Goal: Task Accomplishment & Management: Use online tool/utility

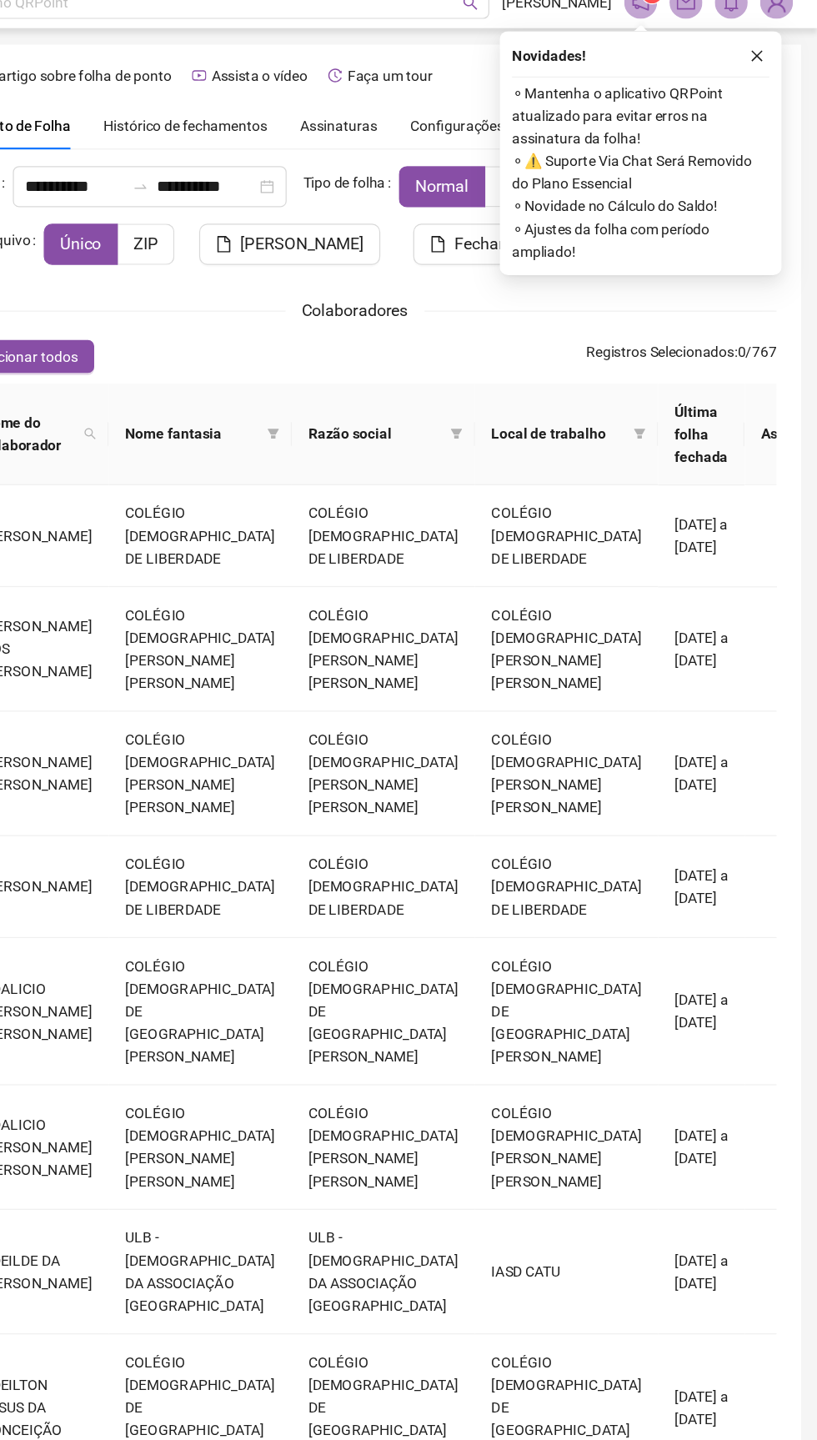
click at [779, 77] on div "Novidades ! ⚬ Mantenha o aplicativo QRPoint atualizado para evitar erros na ass…" at bounding box center [673, 143] width 228 height 198
click at [771, 78] on div "Novidades ! ⚬ Mantenha o aplicativo QRPoint atualizado para evitar erros na ass…" at bounding box center [673, 143] width 228 height 198
click at [778, 71] on div "Novidades ! ⚬ Mantenha o aplicativo QRPoint atualizado para evitar erros na ass…" at bounding box center [673, 143] width 228 height 198
click at [778, 78] on div "Novidades ! ⚬ Mantenha o aplicativo QRPoint atualizado para evitar erros na ass…" at bounding box center [673, 143] width 228 height 198
click at [767, 64] on icon "close" at bounding box center [768, 64] width 9 height 9
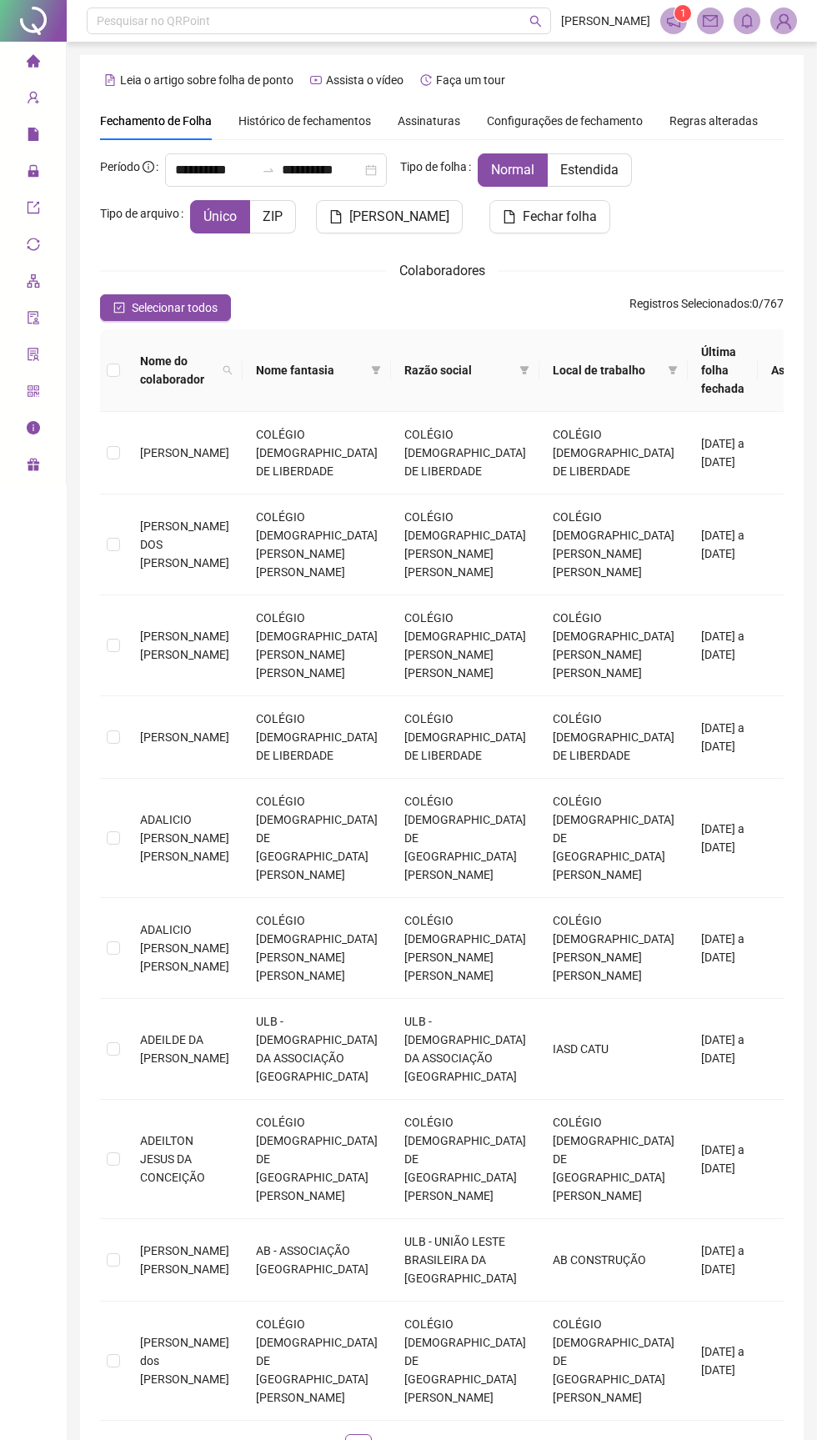
scroll to position [2, 0]
click at [416, 113] on span "Assinaturas" at bounding box center [429, 119] width 63 height 12
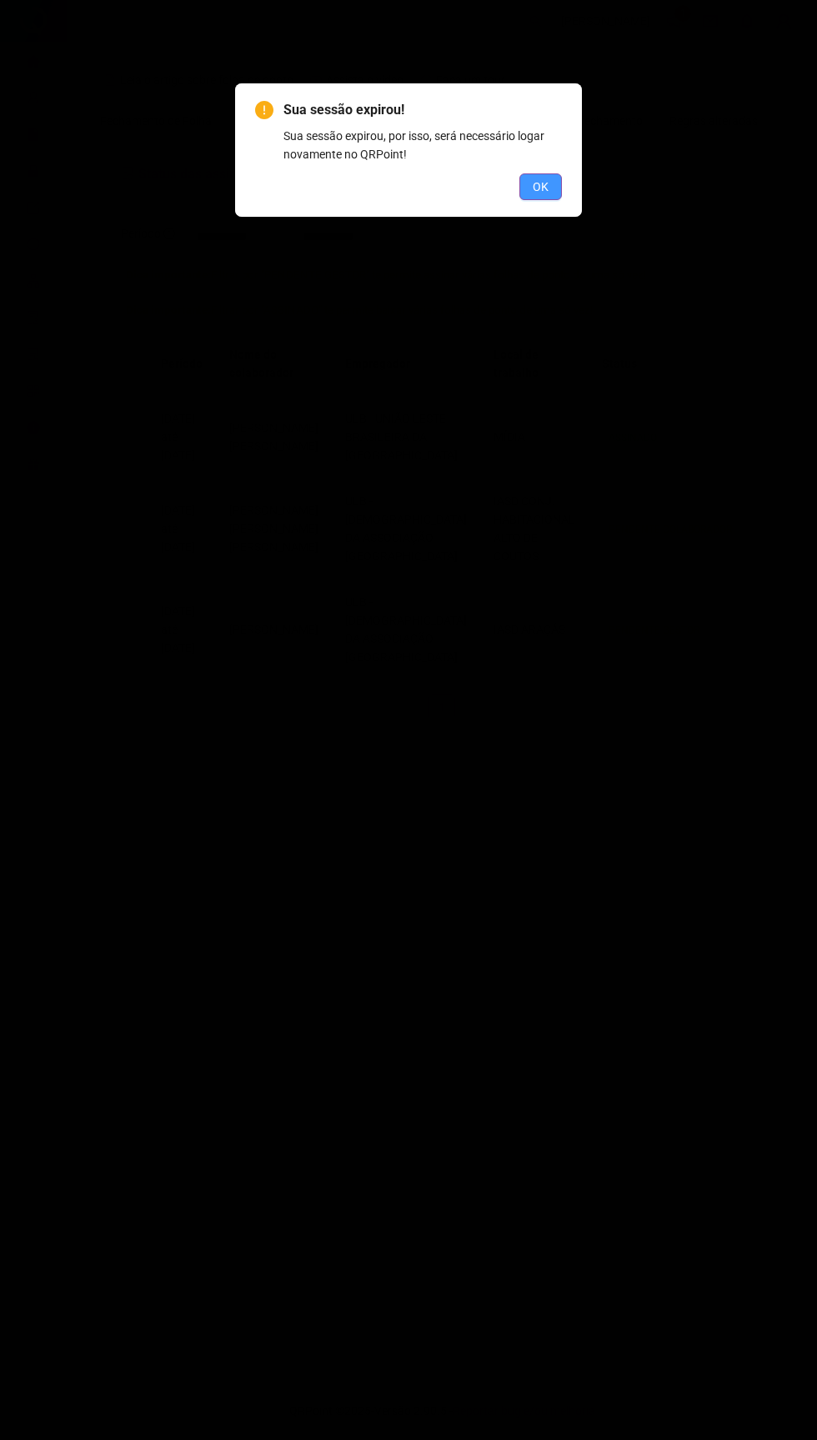
click at [541, 186] on span "OK" at bounding box center [541, 187] width 16 height 18
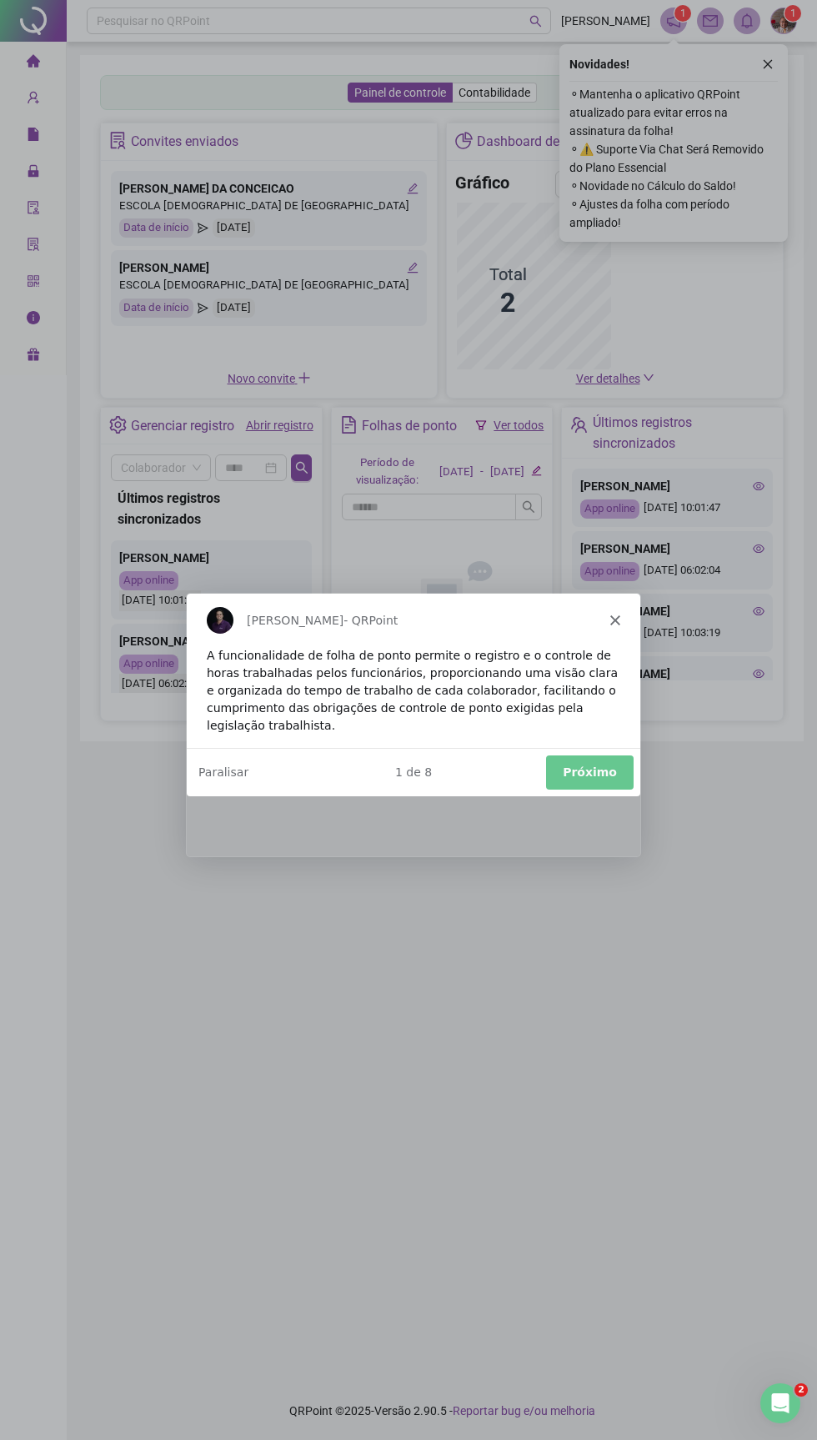
click at [614, 619] on polygon "Fechar" at bounding box center [614, 619] width 10 height 10
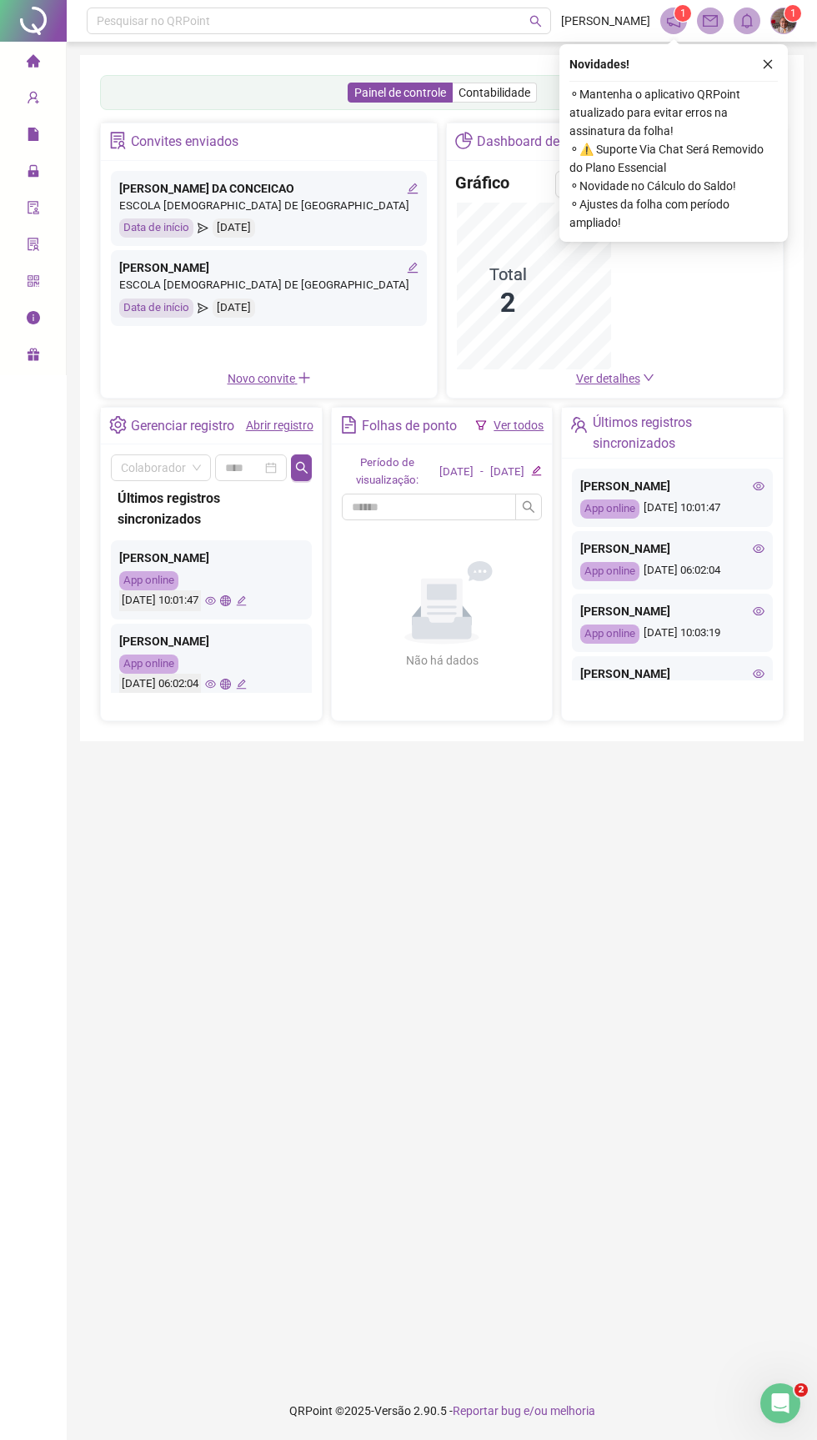
click at [778, 72] on div "Novidades ! ⚬ Mantenha o aplicativo QRPoint atualizado para evitar erros na ass…" at bounding box center [673, 143] width 228 height 198
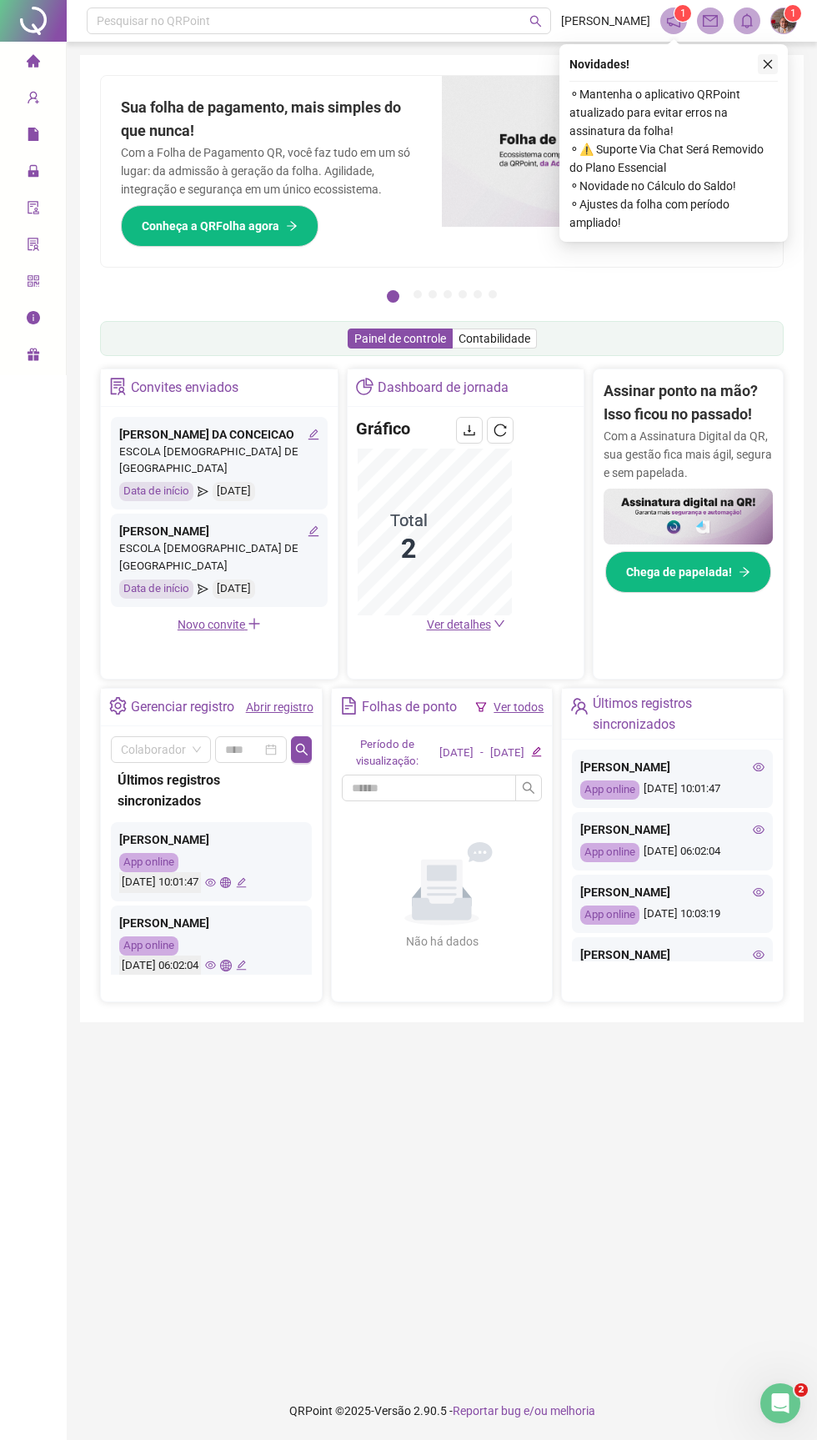
click at [767, 63] on icon "close" at bounding box center [768, 64] width 9 height 9
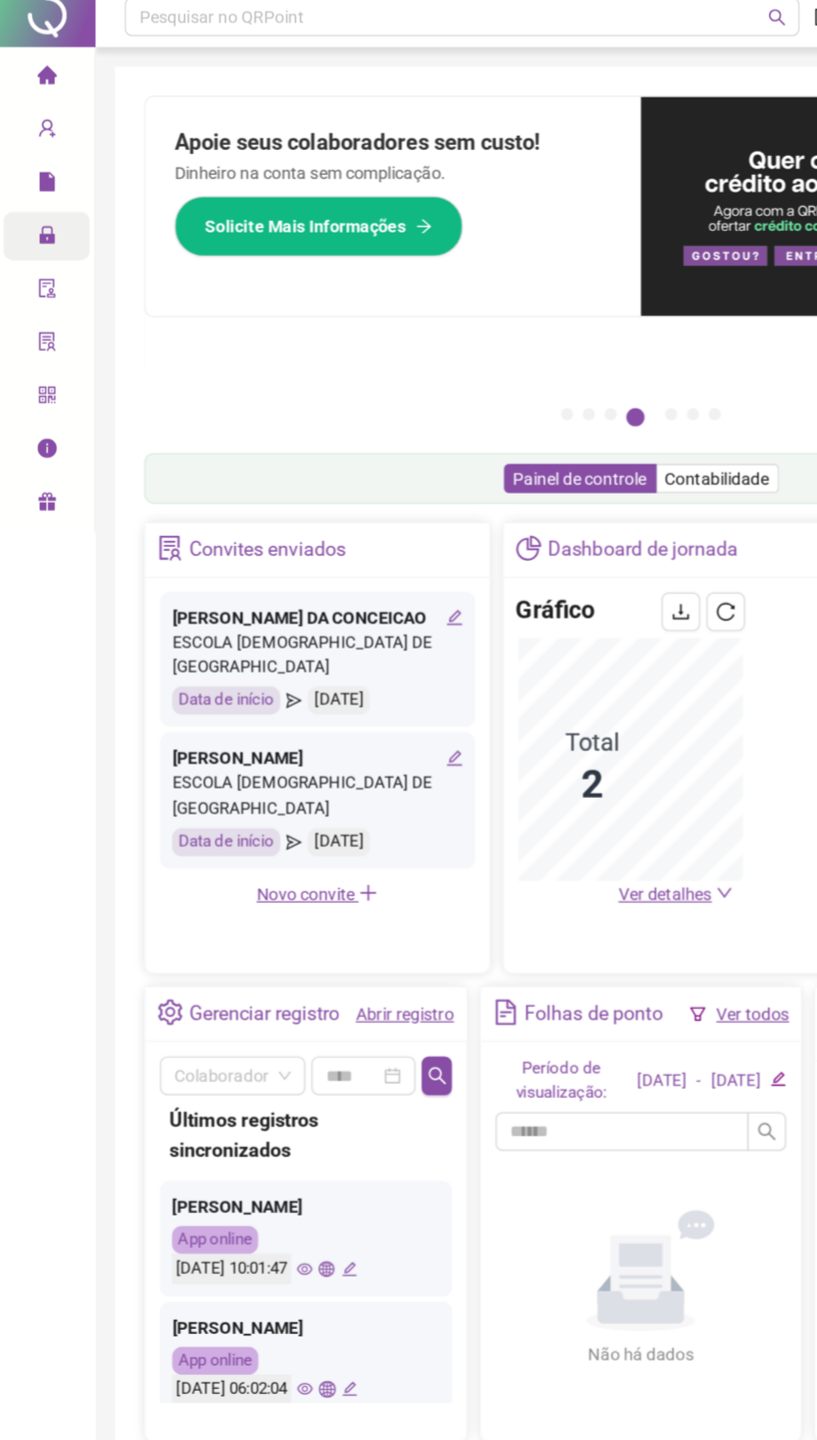
click at [33, 170] on icon "lock" at bounding box center [33, 171] width 11 height 12
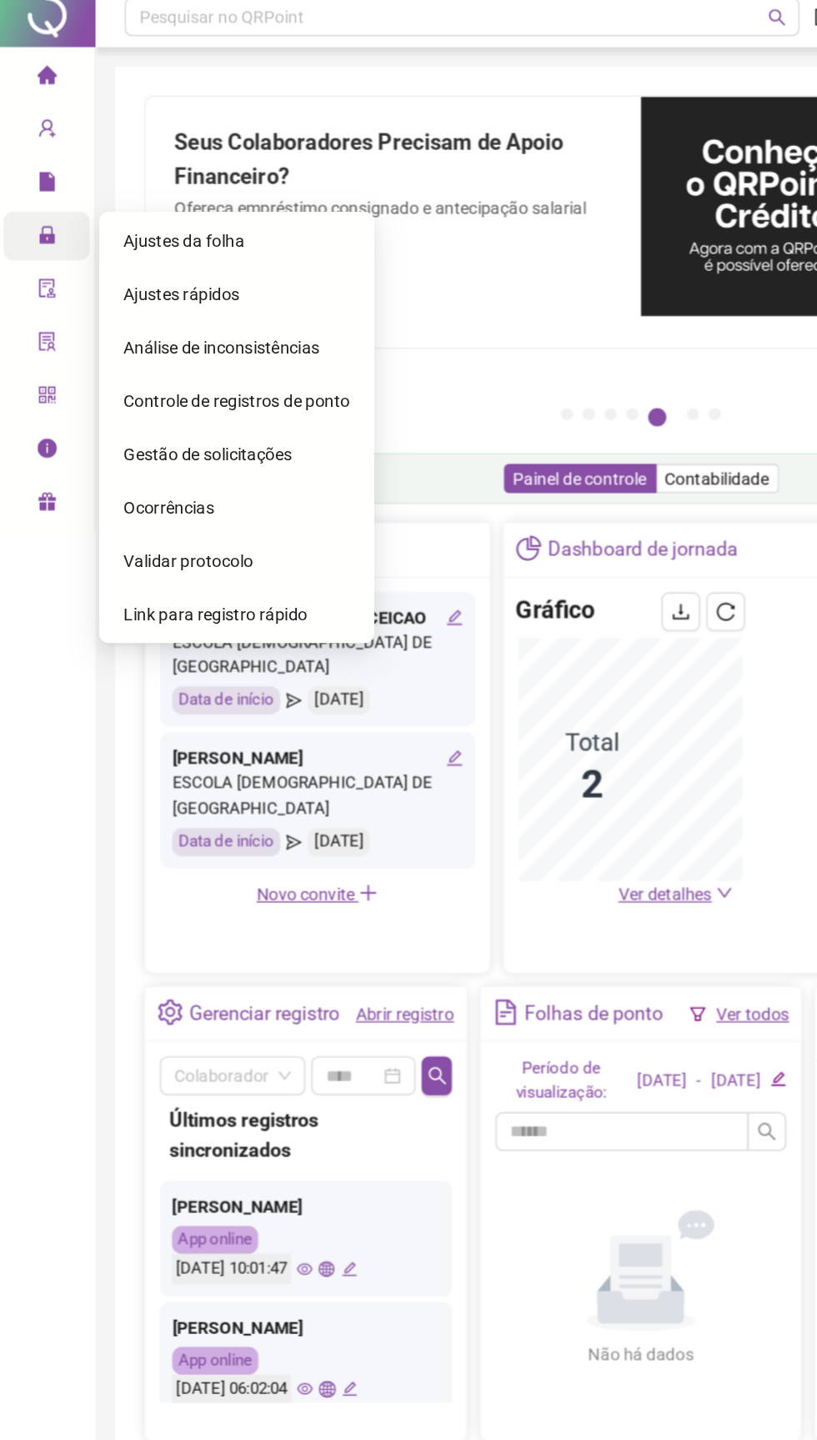
click at [33, 115] on ul "Página inicial Cadastros Relatórios Administração Aceite de uso Atestado técnic…" at bounding box center [33, 208] width 67 height 333
click at [31, 135] on icon "file" at bounding box center [33, 134] width 11 height 13
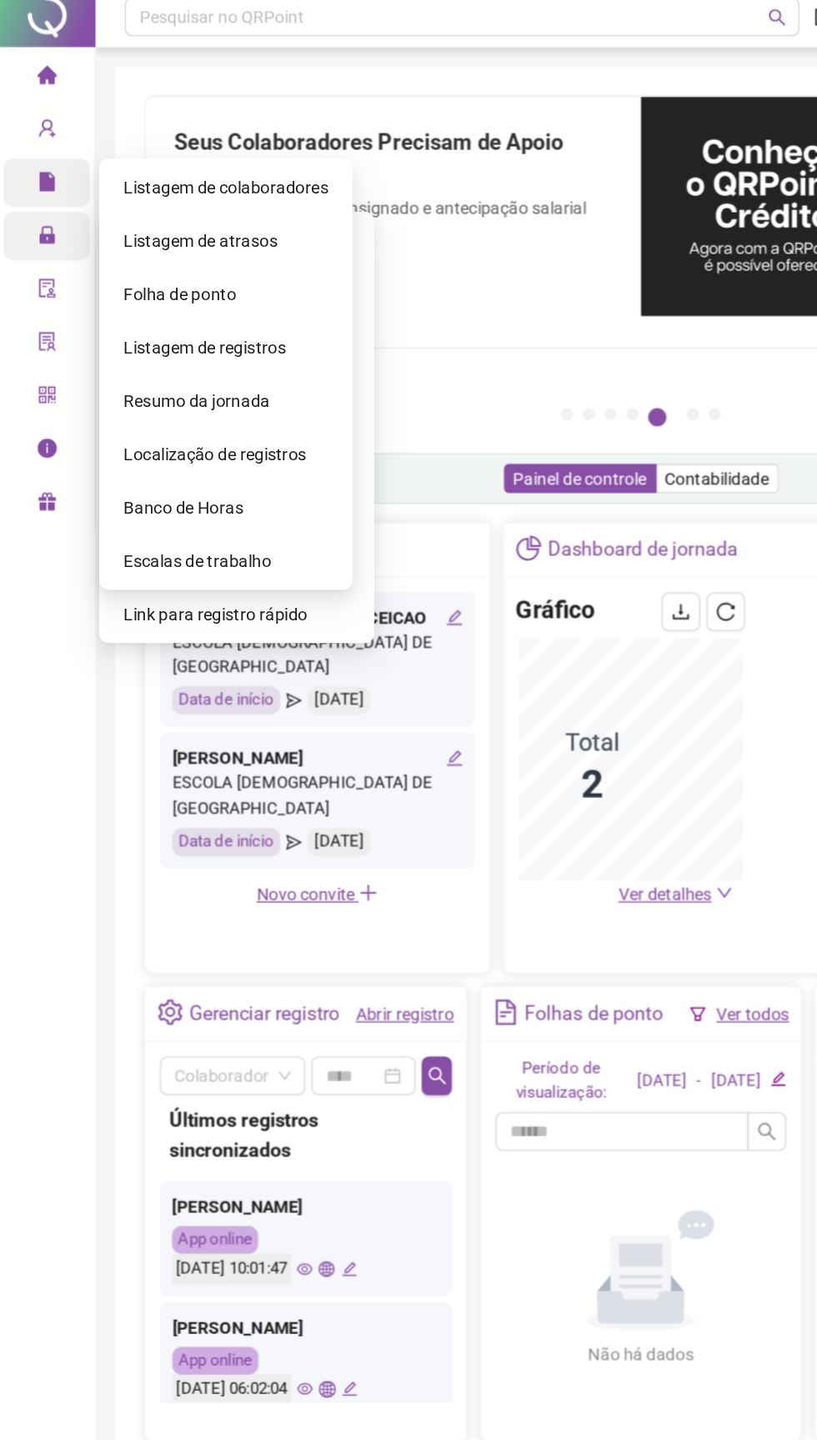
click at [100, 217] on span "Folha de ponto" at bounding box center [125, 211] width 78 height 13
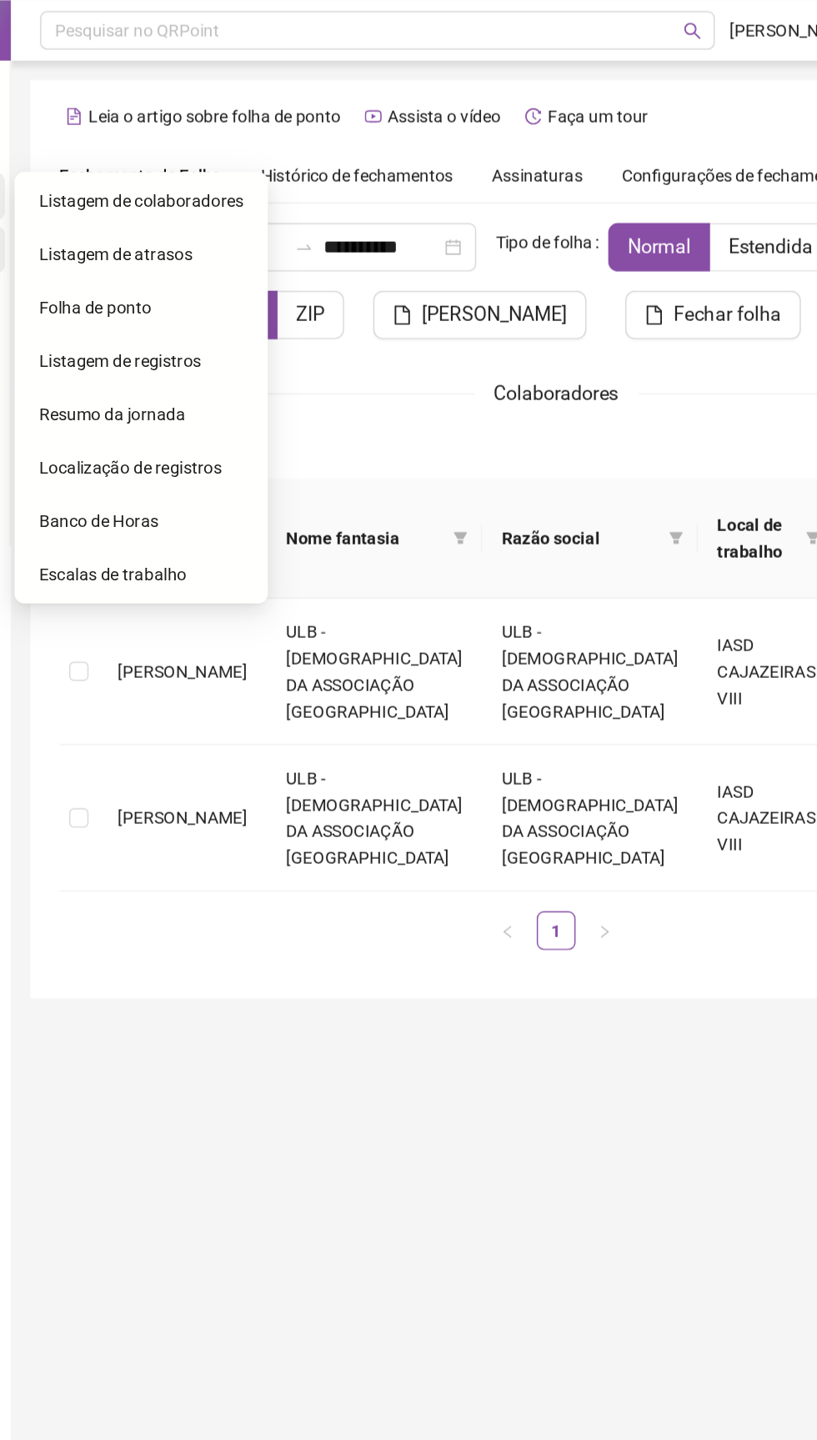
click at [434, 126] on span "Assinaturas" at bounding box center [429, 121] width 63 height 12
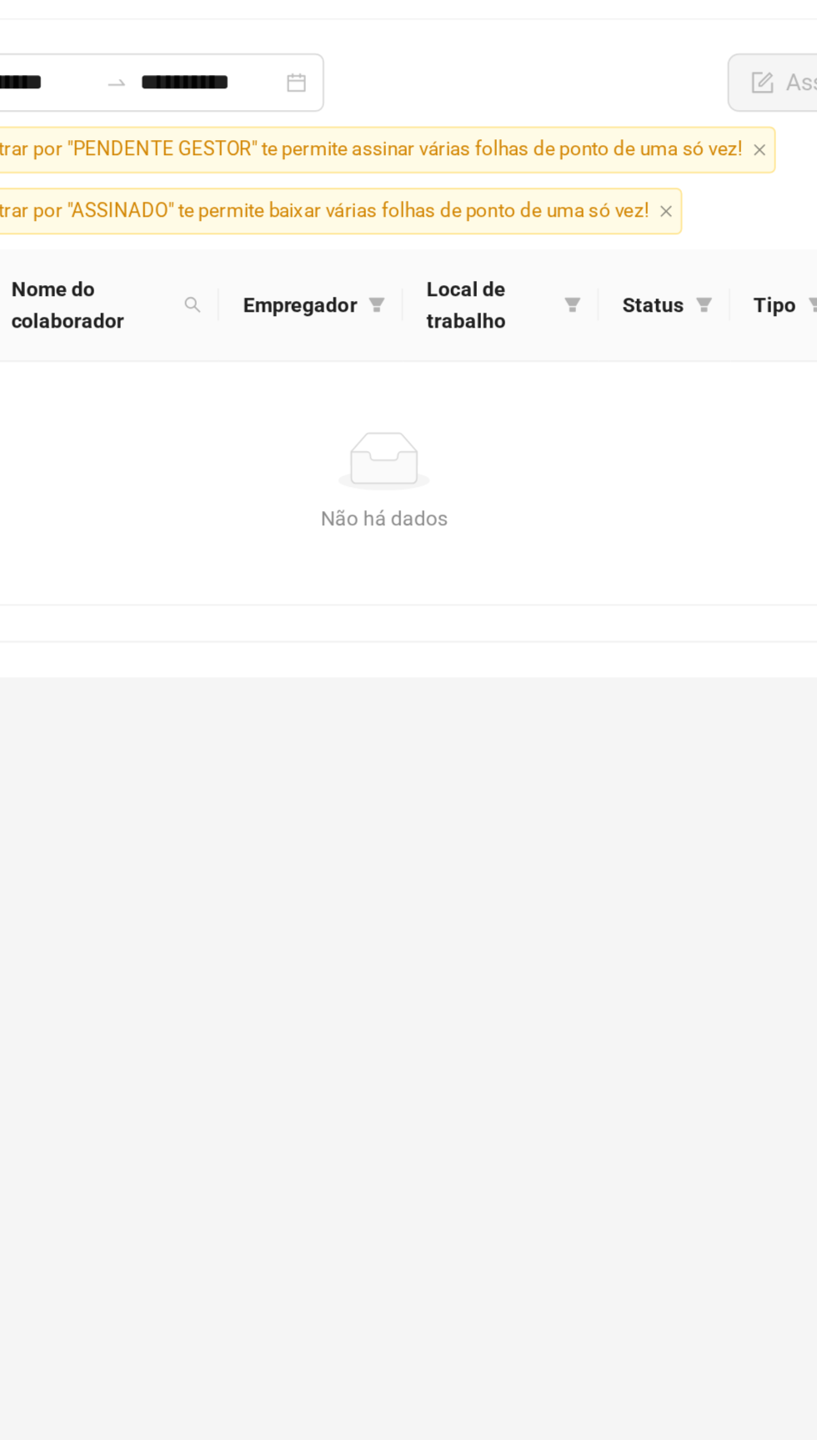
scroll to position [9, 0]
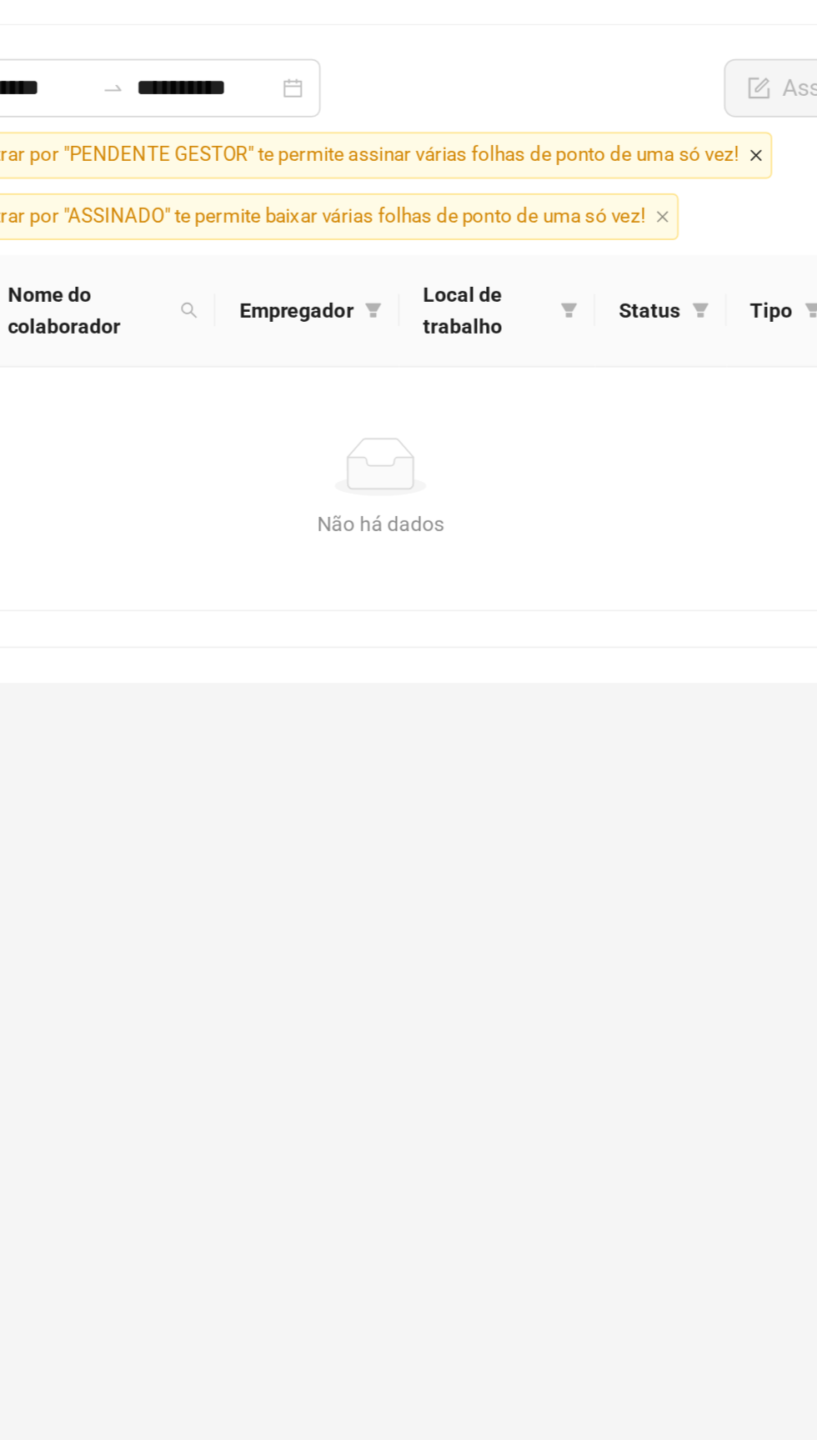
click at [659, 272] on icon "close" at bounding box center [656, 275] width 7 height 7
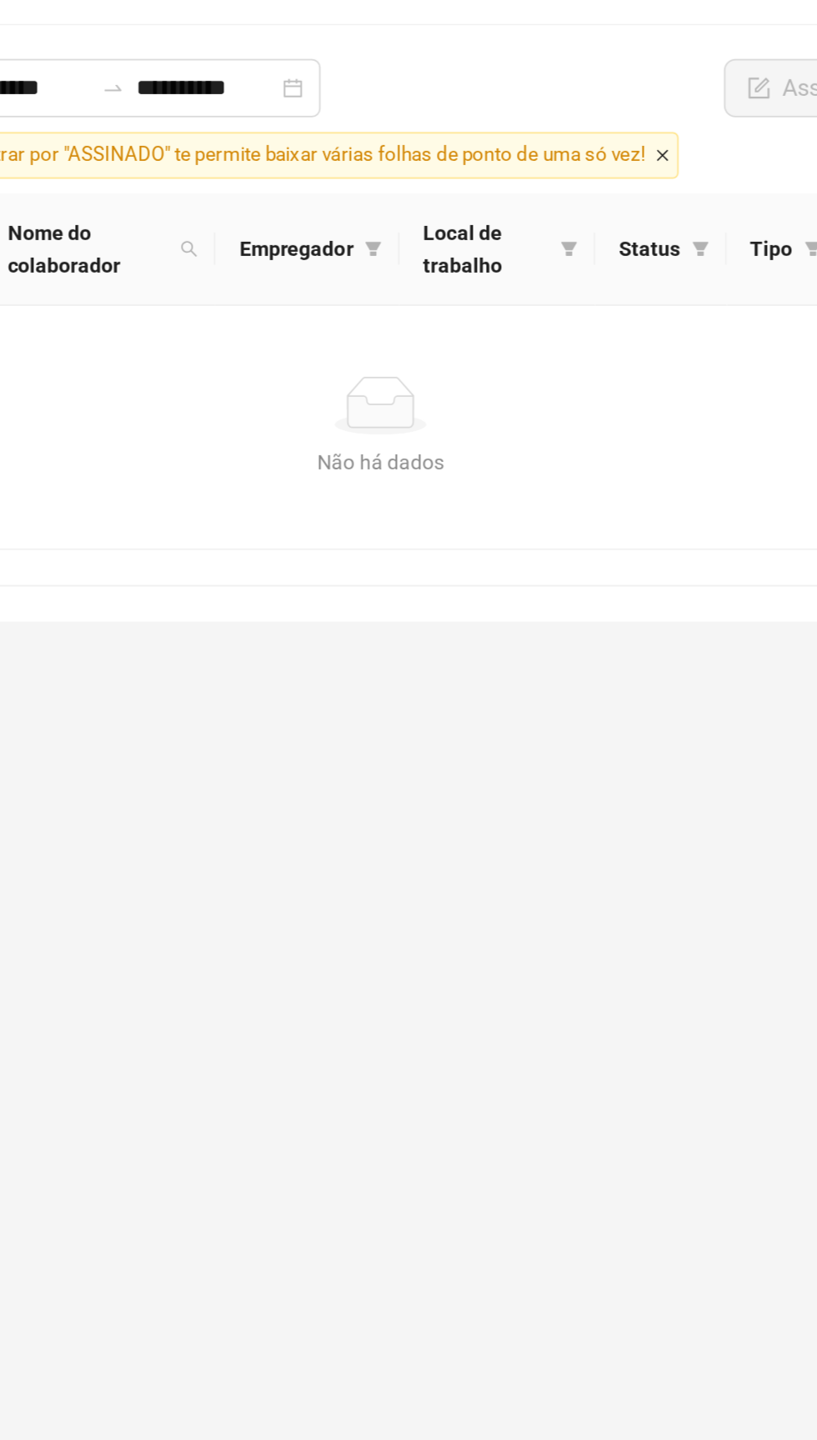
click at [606, 272] on icon "close" at bounding box center [602, 275] width 7 height 7
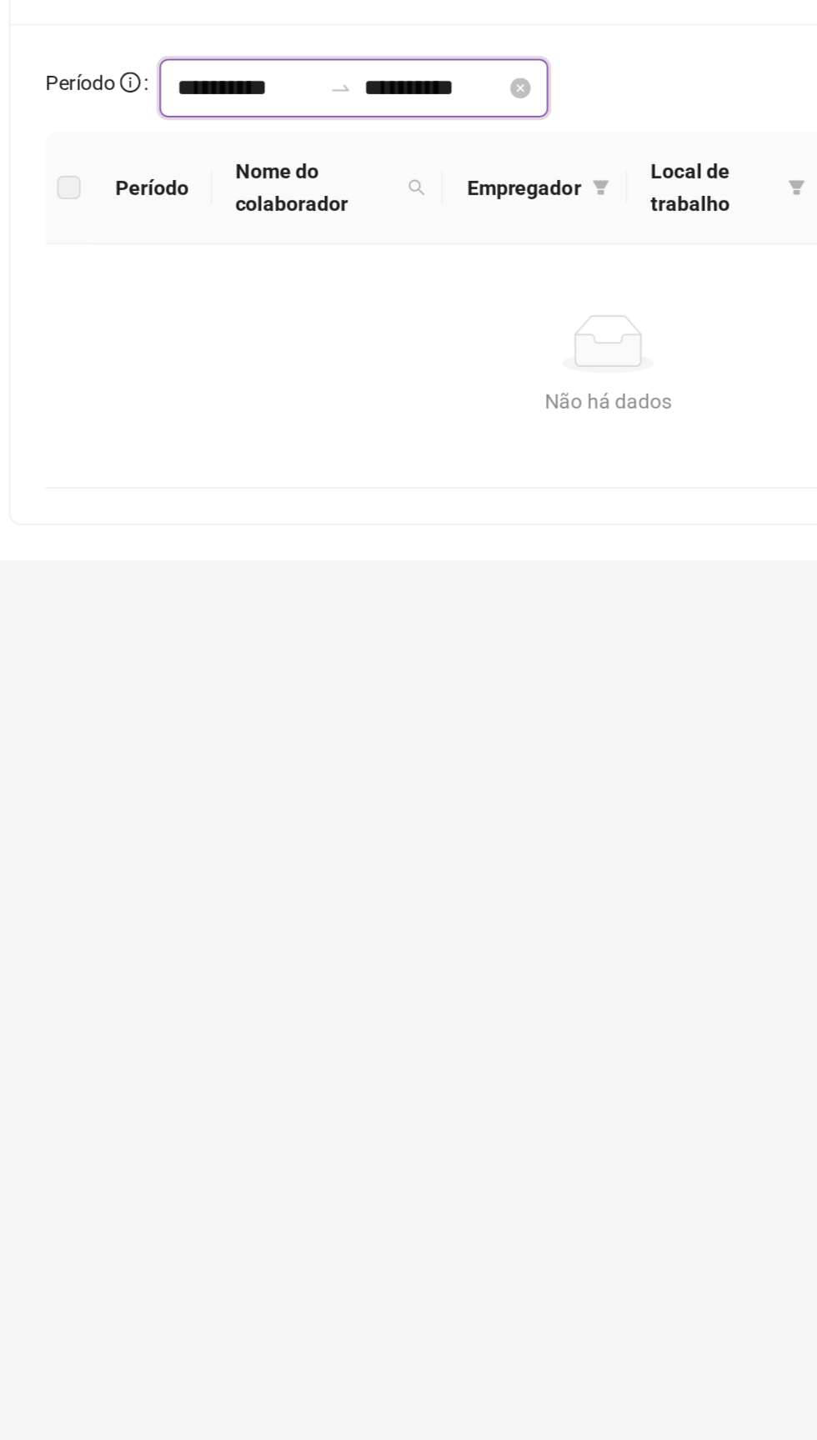
click at [202, 227] on input "**********" at bounding box center [236, 237] width 80 height 20
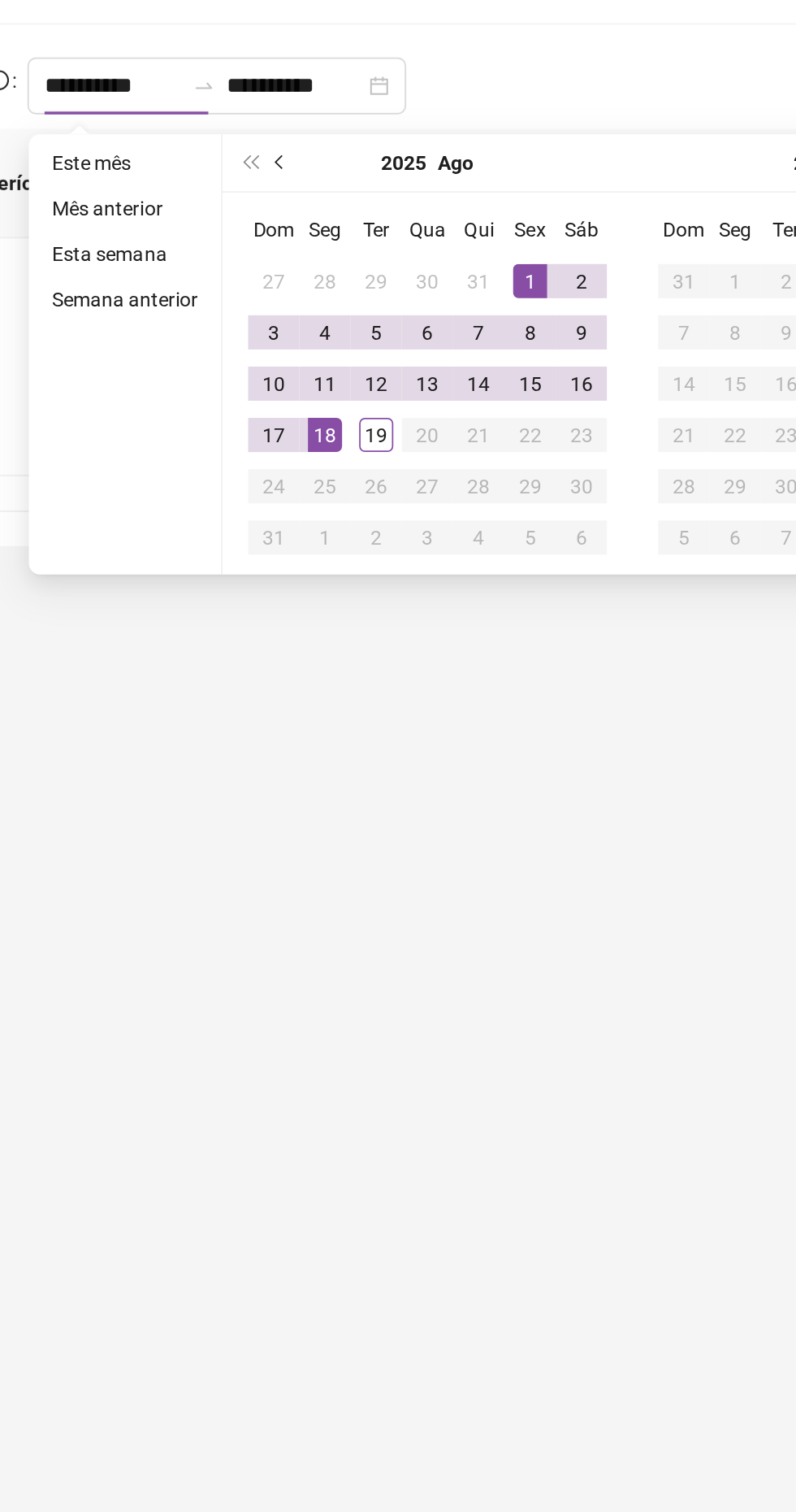
click at [325, 271] on span "prev-year" at bounding box center [326, 275] width 8 height 8
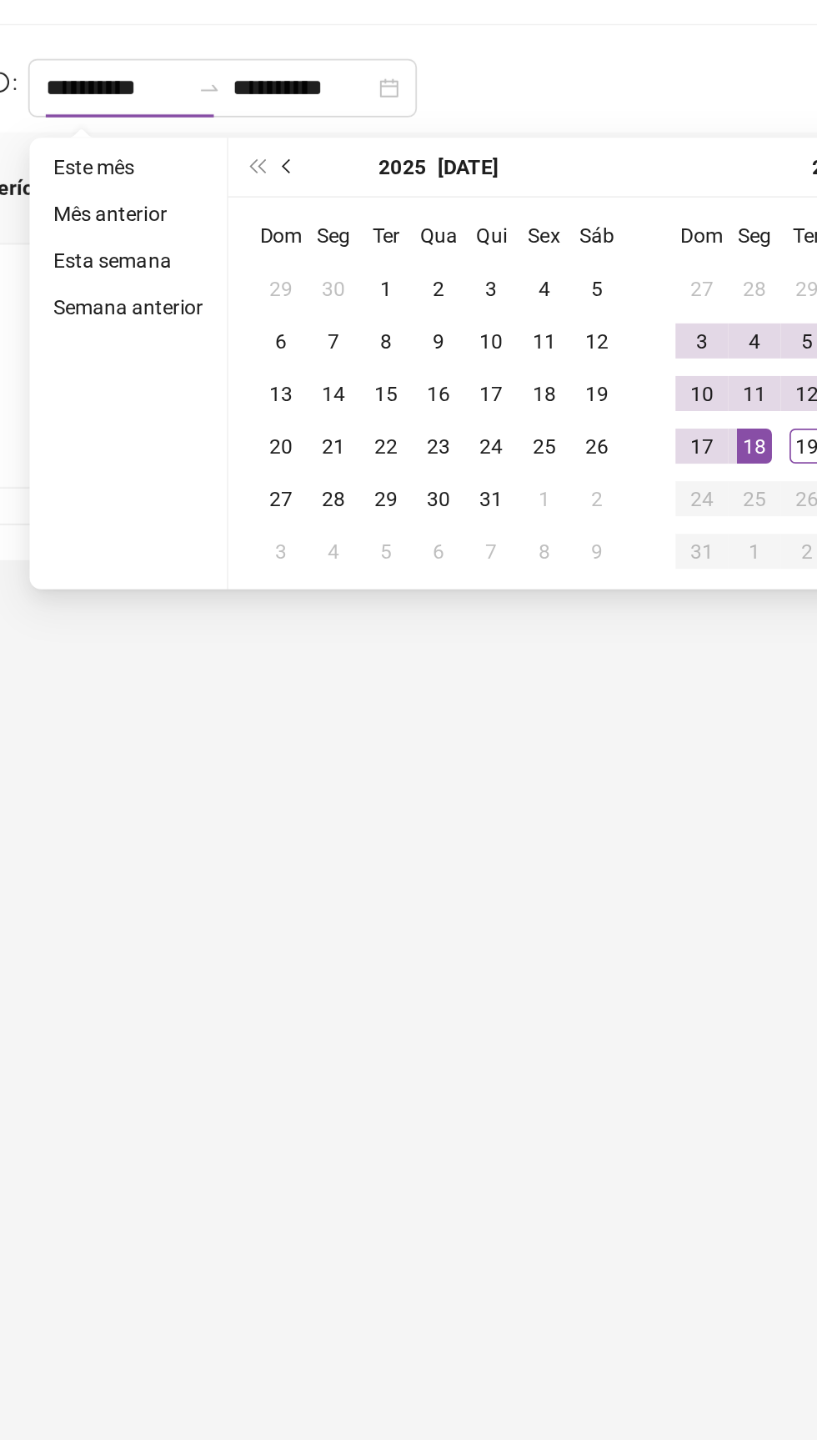
click at [334, 278] on span "prev-year" at bounding box center [335, 282] width 8 height 8
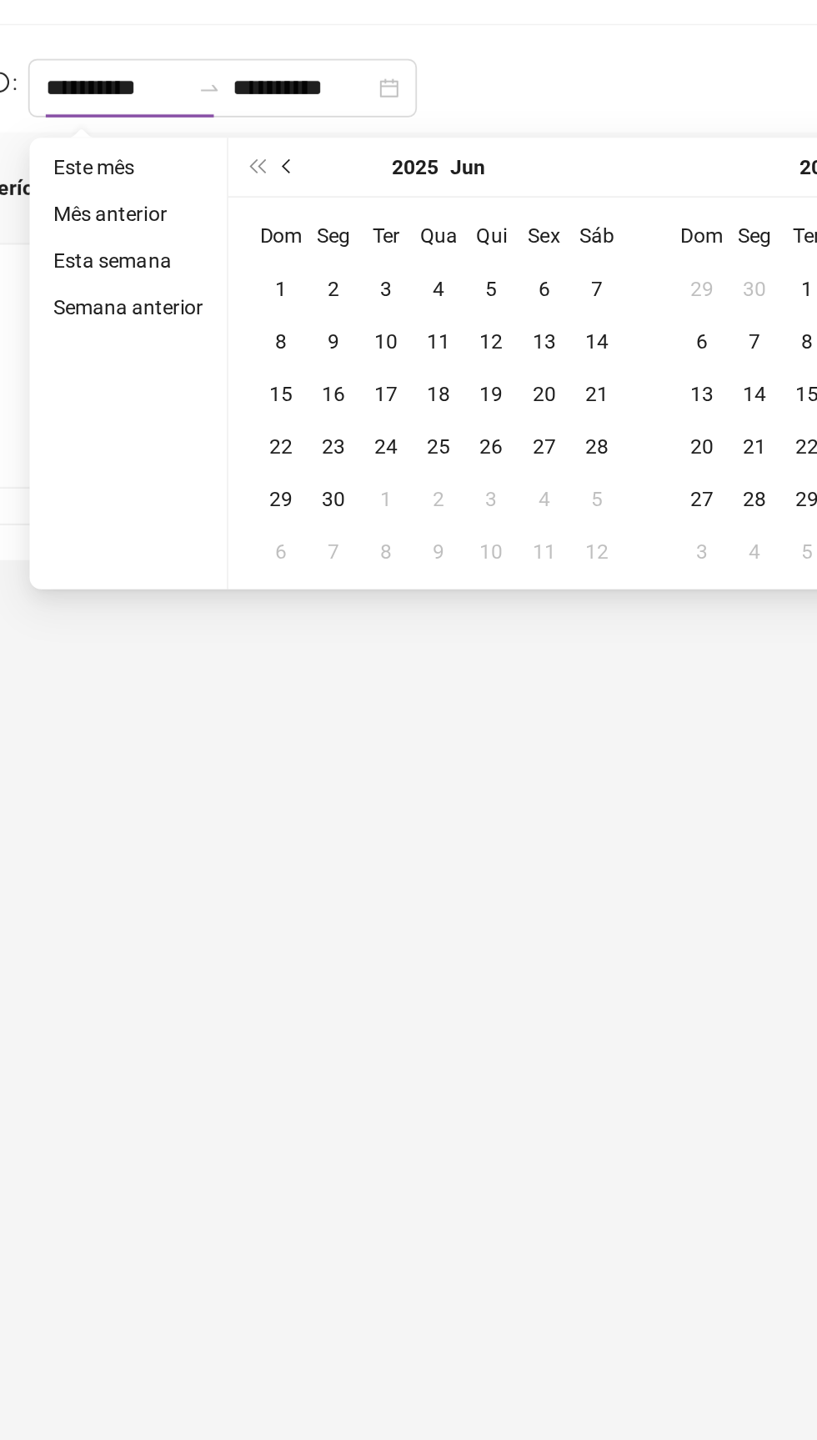
click at [338, 277] on button "prev-year" at bounding box center [334, 281] width 18 height 33
click at [334, 278] on span "prev-year" at bounding box center [335, 282] width 8 height 8
click at [343, 285] on button "prev-year" at bounding box center [334, 281] width 18 height 33
click at [509, 346] on div "1" at bounding box center [510, 351] width 20 height 20
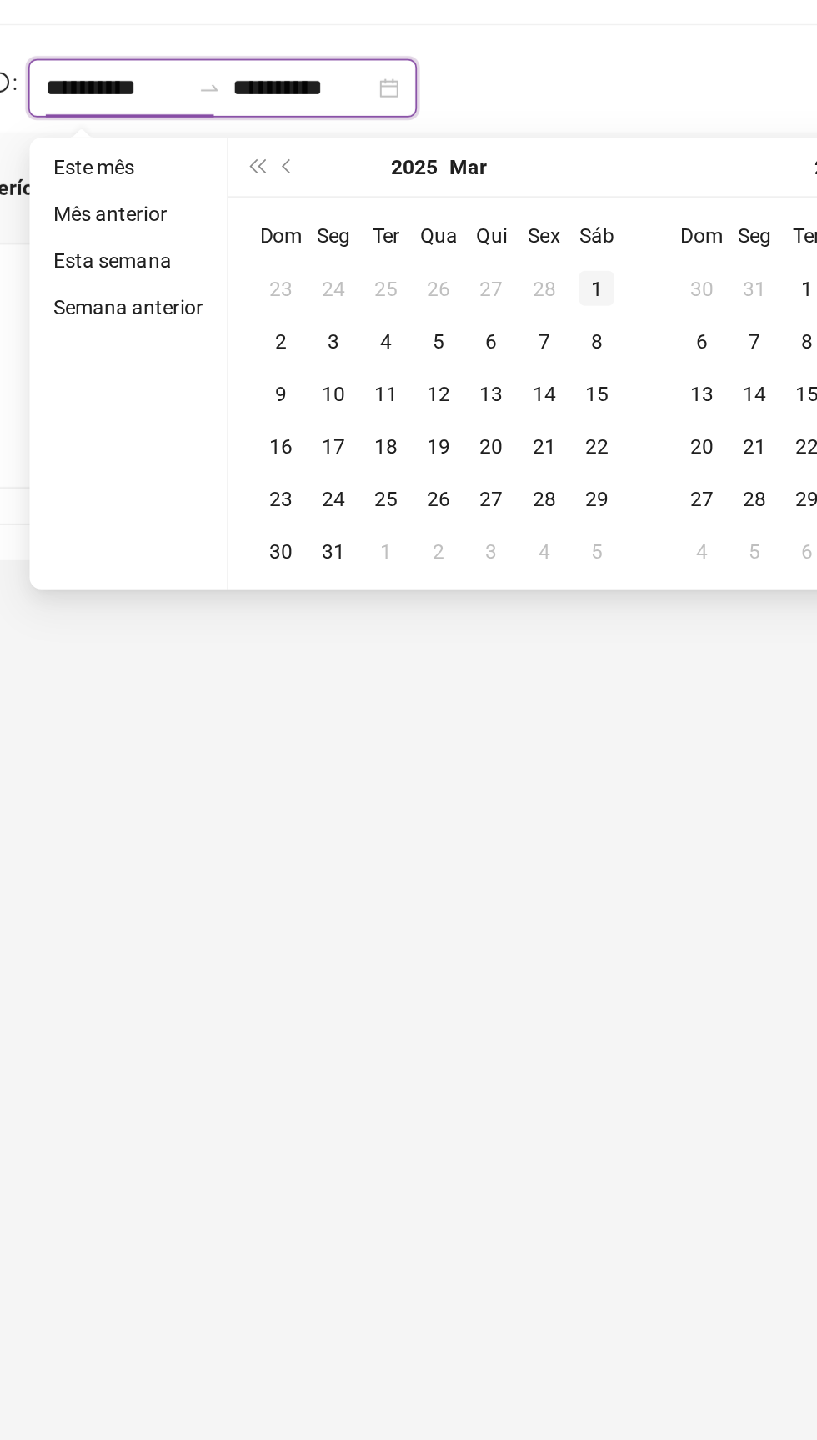
type input "**********"
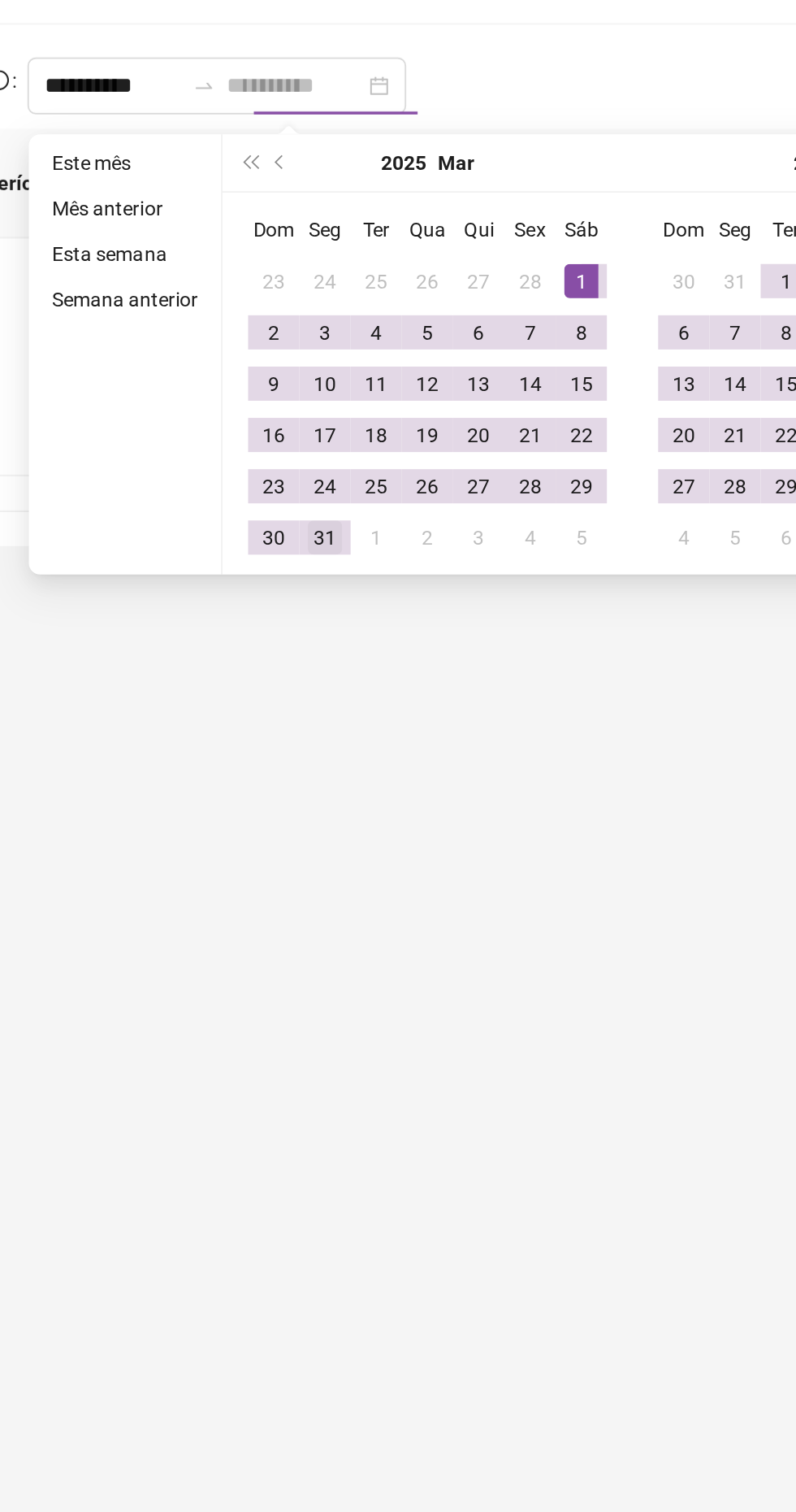
click at [350, 480] on div "31" at bounding box center [351, 488] width 19 height 19
type input "**********"
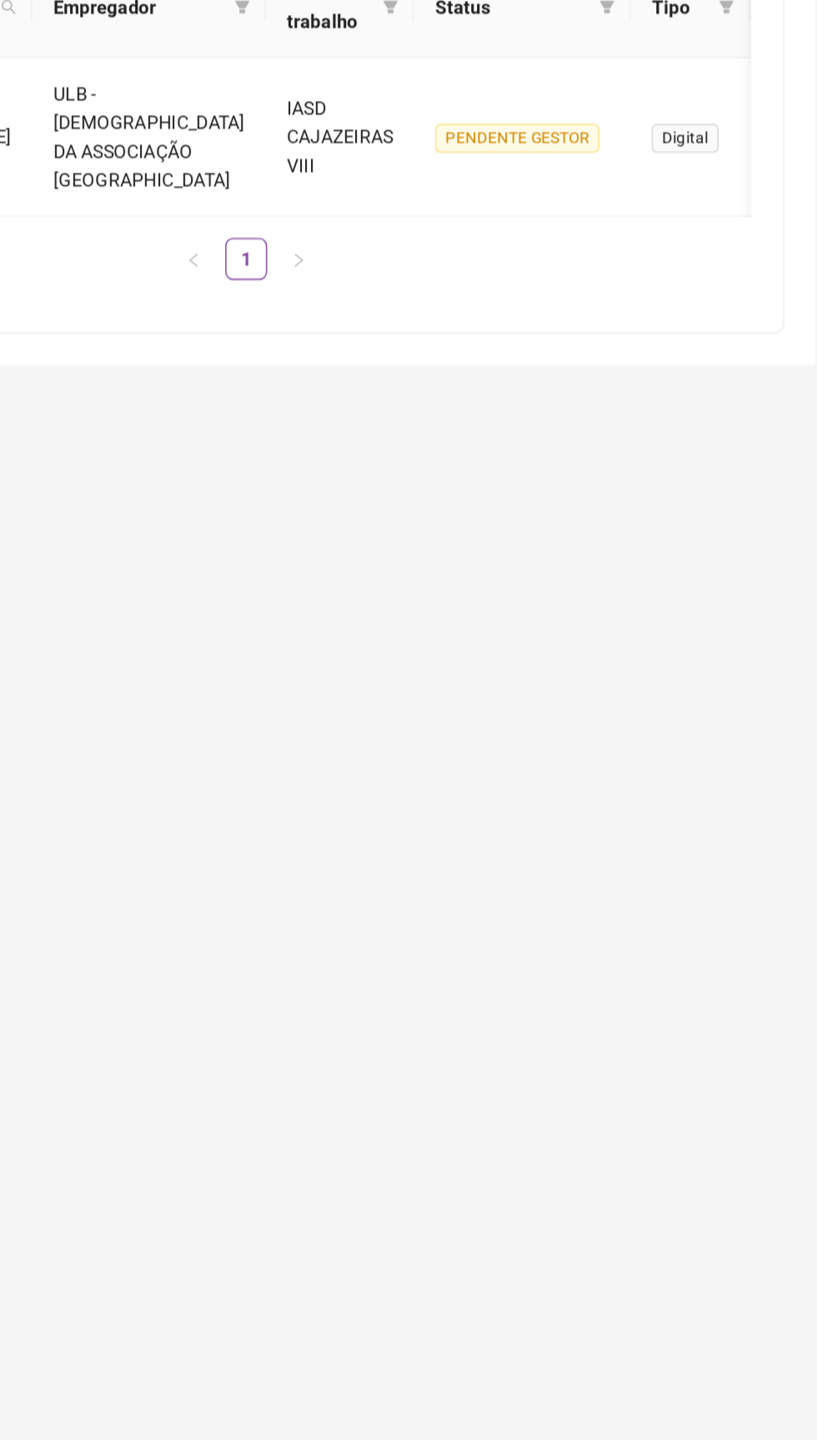
scroll to position [0, 68]
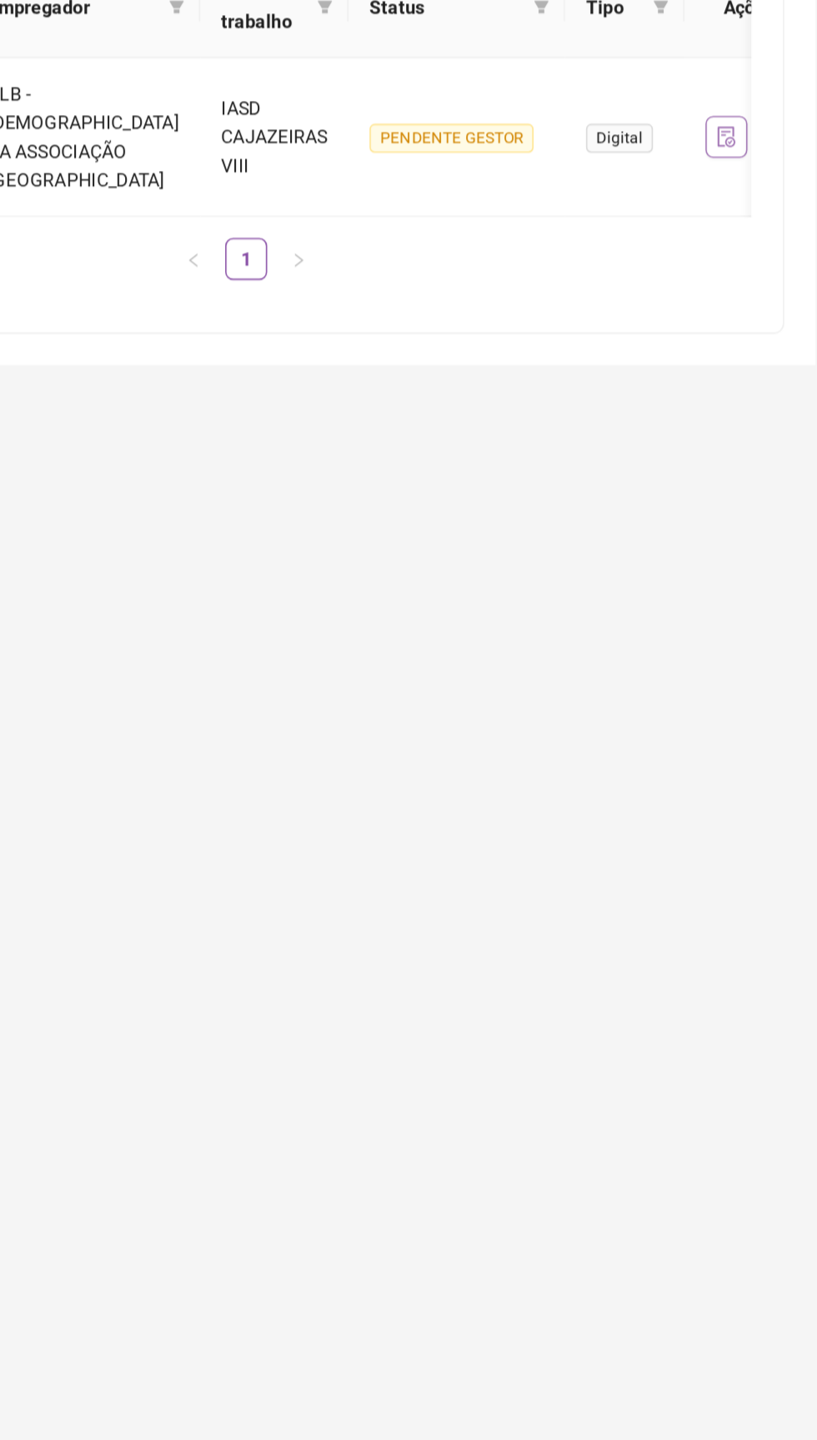
click at [740, 382] on icon "file-done" at bounding box center [746, 375] width 13 height 13
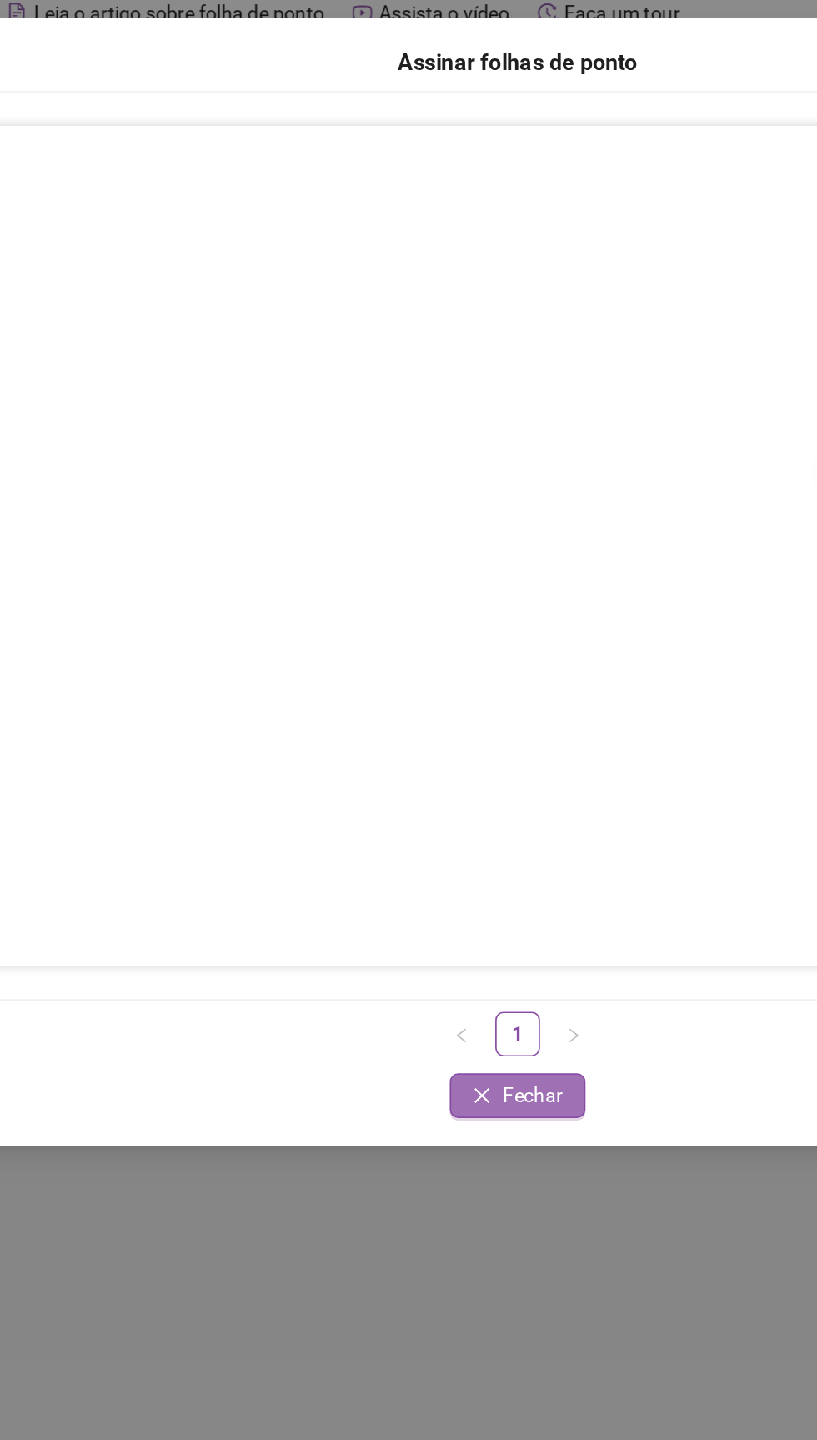
click at [401, 734] on button "Fechar" at bounding box center [408, 725] width 81 height 27
click at [446, 734] on button "Fechar" at bounding box center [408, 725] width 81 height 27
click at [433, 751] on div "Assinar folhas de ponto 1 Fechar Fechar" at bounding box center [408, 419] width 790 height 672
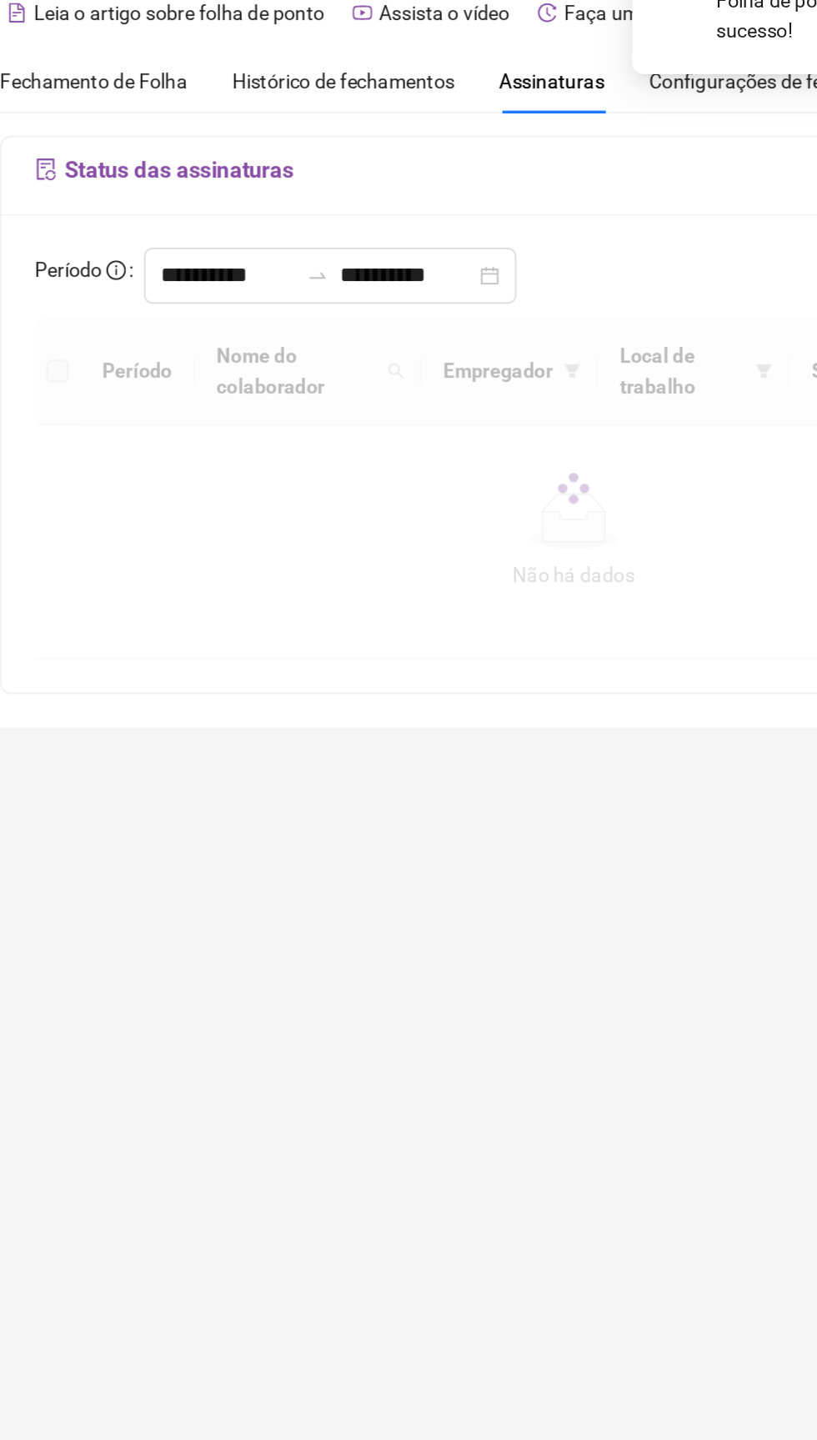
scroll to position [0, 0]
